Goal: Information Seeking & Learning: Learn about a topic

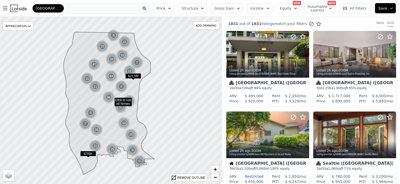
click at [172, 9] on icon "button" at bounding box center [169, 8] width 4 height 4
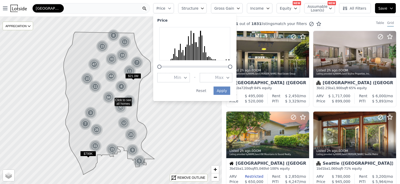
click at [229, 78] on icon "button" at bounding box center [227, 77] width 2 height 1
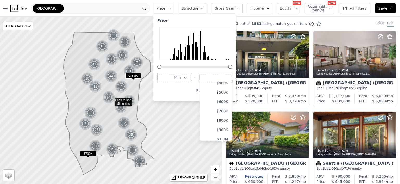
scroll to position [52, 0]
click at [227, 129] on button "$1.0M" at bounding box center [216, 128] width 33 height 9
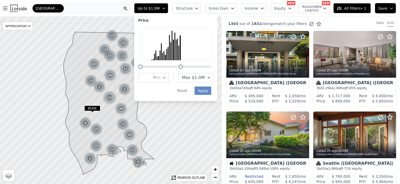
click at [343, 22] on div "1303 out of 1831 listings match your filters Table Grid" at bounding box center [311, 24] width 178 height 14
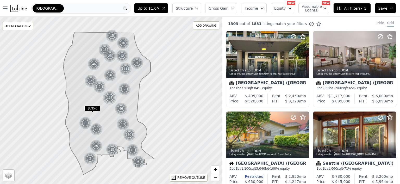
click at [199, 8] on icon "button" at bounding box center [196, 8] width 4 height 4
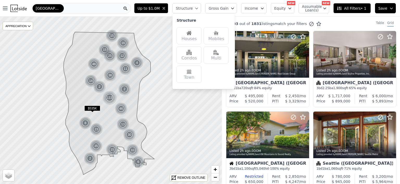
click at [192, 31] on img at bounding box center [188, 32] width 5 height 5
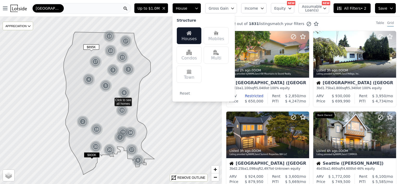
click at [220, 54] on div "Multi" at bounding box center [216, 54] width 25 height 17
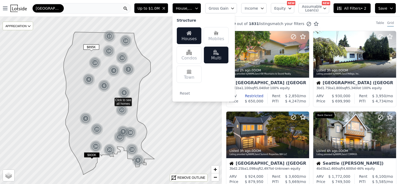
click at [331, 23] on div "289 out of 1831 listings match your filters Table Grid" at bounding box center [311, 24] width 178 height 14
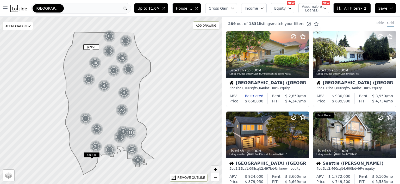
click at [214, 169] on span "+" at bounding box center [214, 169] width 3 height 7
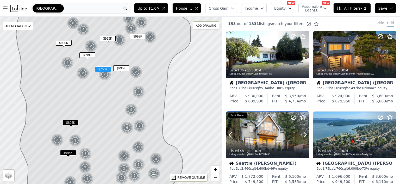
click at [266, 133] on div at bounding box center [267, 134] width 83 height 47
click at [55, 8] on div "[GEOGRAPHIC_DATA]" at bounding box center [81, 8] width 100 height 10
click at [175, 45] on icon at bounding box center [103, 99] width 174 height 201
click at [215, 168] on span "+" at bounding box center [214, 169] width 3 height 7
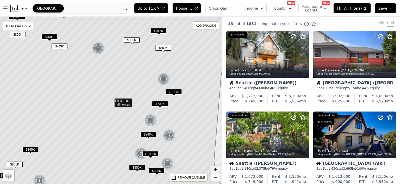
click at [215, 168] on span "+" at bounding box center [214, 169] width 3 height 7
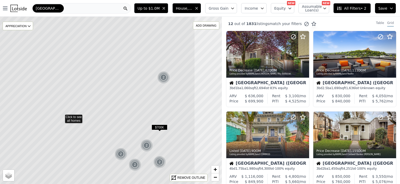
drag, startPoint x: 76, startPoint y: 71, endPoint x: 27, endPoint y: 87, distance: 51.9
click at [27, 87] on icon at bounding box center [61, 115] width 267 height 201
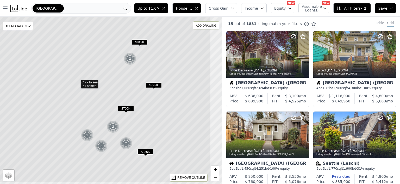
drag, startPoint x: 106, startPoint y: 121, endPoint x: 72, endPoint y: 102, distance: 38.7
click at [72, 102] on icon at bounding box center [77, 81] width 267 height 201
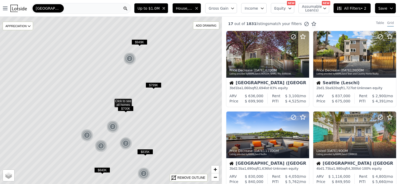
click at [139, 42] on span "$949K" at bounding box center [139, 41] width 16 height 5
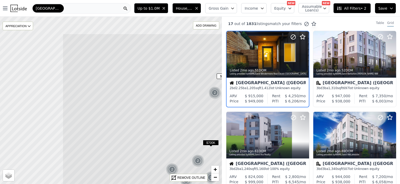
drag, startPoint x: 84, startPoint y: 47, endPoint x: 169, endPoint y: 81, distance: 91.7
click at [169, 81] on icon at bounding box center [195, 134] width 267 height 201
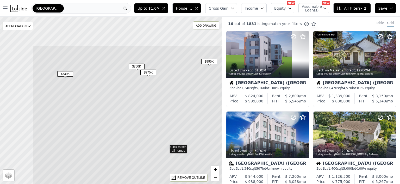
drag, startPoint x: 48, startPoint y: 61, endPoint x: 104, endPoint y: 107, distance: 71.9
click at [104, 107] on icon at bounding box center [166, 146] width 267 height 201
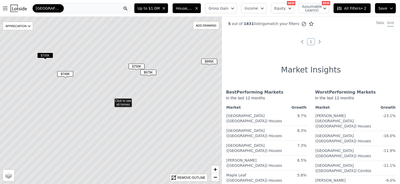
click at [148, 70] on span "$975K" at bounding box center [148, 71] width 16 height 5
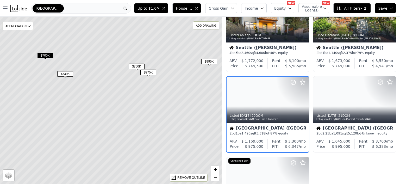
scroll to position [41, 0]
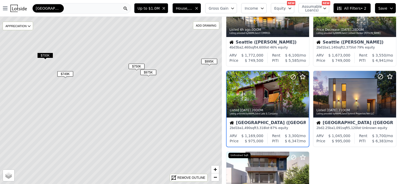
click at [136, 65] on span "$750K" at bounding box center [137, 66] width 16 height 5
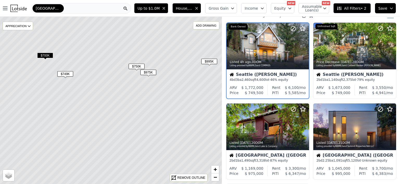
scroll to position [0, 0]
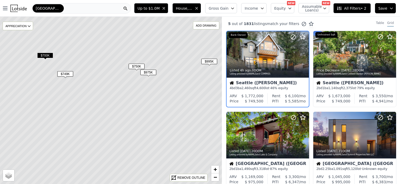
click at [63, 74] on span "$749K" at bounding box center [65, 73] width 16 height 5
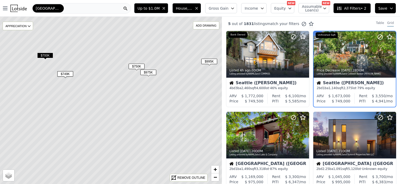
click at [45, 53] on span "$700K" at bounding box center [45, 55] width 16 height 5
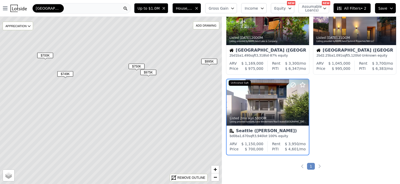
scroll to position [121, 0]
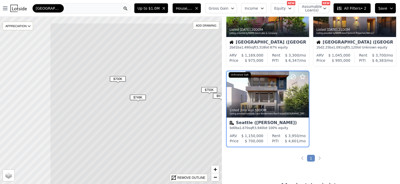
drag, startPoint x: 54, startPoint y: 54, endPoint x: 128, endPoint y: 81, distance: 78.6
click at [126, 81] on span "$700K" at bounding box center [118, 78] width 16 height 5
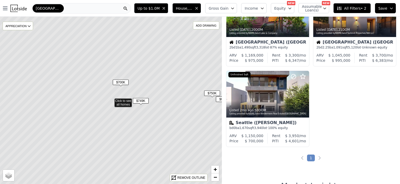
scroll to position [201, 0]
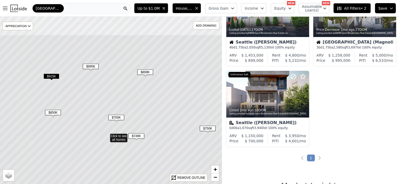
drag, startPoint x: 67, startPoint y: 52, endPoint x: 63, endPoint y: 87, distance: 35.7
click at [63, 87] on icon at bounding box center [106, 135] width 267 height 201
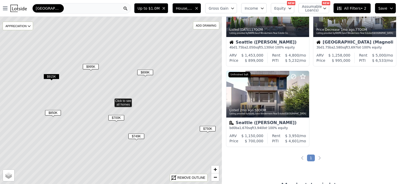
scroll to position [282, 0]
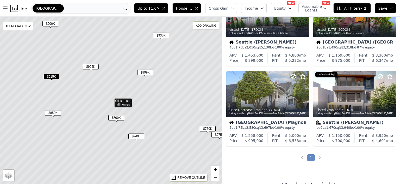
click at [144, 72] on span "$899K" at bounding box center [145, 71] width 16 height 5
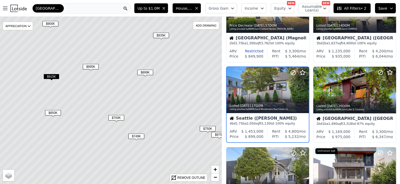
scroll to position [201, 0]
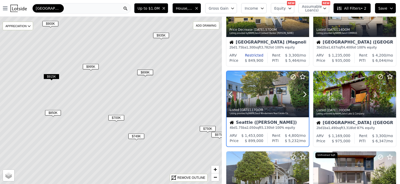
click at [264, 92] on div at bounding box center [267, 94] width 82 height 46
click at [53, 111] on span "$850K" at bounding box center [53, 112] width 16 height 5
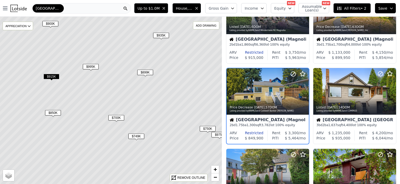
scroll to position [121, 0]
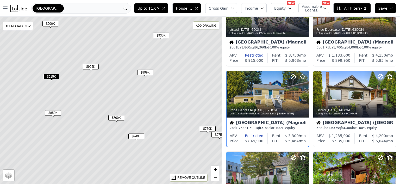
click at [52, 77] on span "$915K" at bounding box center [51, 76] width 16 height 5
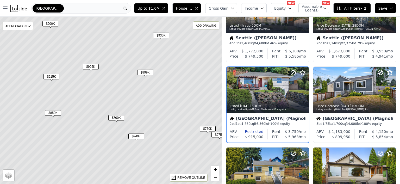
scroll to position [41, 0]
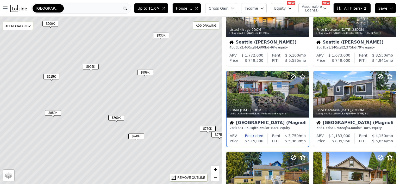
click at [161, 35] on span "$935K" at bounding box center [161, 35] width 16 height 5
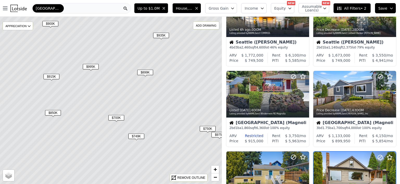
scroll to position [121, 0]
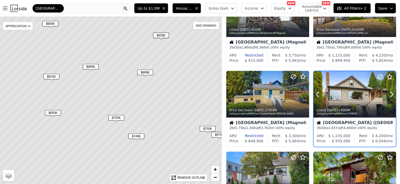
click at [350, 102] on div at bounding box center [354, 105] width 82 height 9
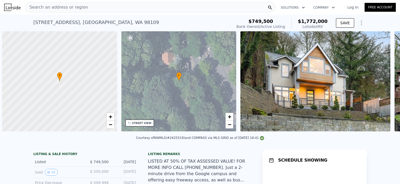
scroll to position [0, 2]
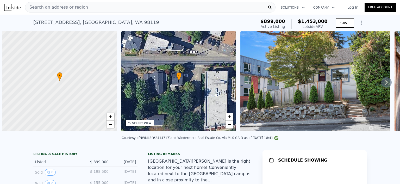
scroll to position [0, 2]
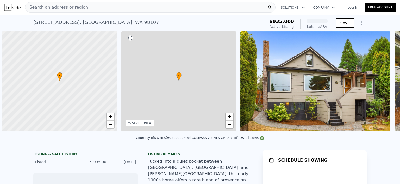
scroll to position [0, 2]
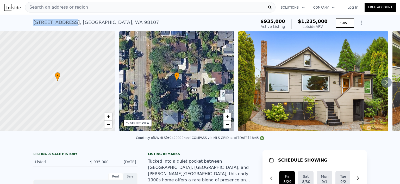
drag, startPoint x: 31, startPoint y: 22, endPoint x: 68, endPoint y: 22, distance: 37.2
click at [68, 22] on div "4224 3rd Ave NW , Seattle , WA 98107 Active at $935k (~ARV $1.235m ) $935,000 A…" at bounding box center [200, 23] width 400 height 17
copy div "4224 3rd Ave NW"
drag, startPoint x: 170, startPoint y: 141, endPoint x: 181, endPoint y: 139, distance: 11.9
click at [181, 139] on div "Courtesy of NWMLS (#2420022) and COMPASS via MLS GRID as of 08/28/2025 18:45" at bounding box center [200, 138] width 128 height 4
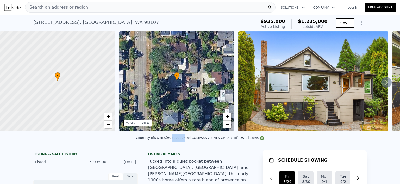
click at [177, 140] on div "Courtesy of NWMLS (#2420022) and COMPASS via MLS GRID as of 08/28/2025 18:45" at bounding box center [200, 138] width 128 height 4
drag, startPoint x: 170, startPoint y: 141, endPoint x: 182, endPoint y: 141, distance: 12.5
click at [182, 140] on div "Courtesy of NWMLS (#2420022) and COMPASS via MLS GRID as of 08/28/2025 18:45" at bounding box center [200, 138] width 128 height 4
copy div "2420022)"
